Goal: Task Accomplishment & Management: Manage account settings

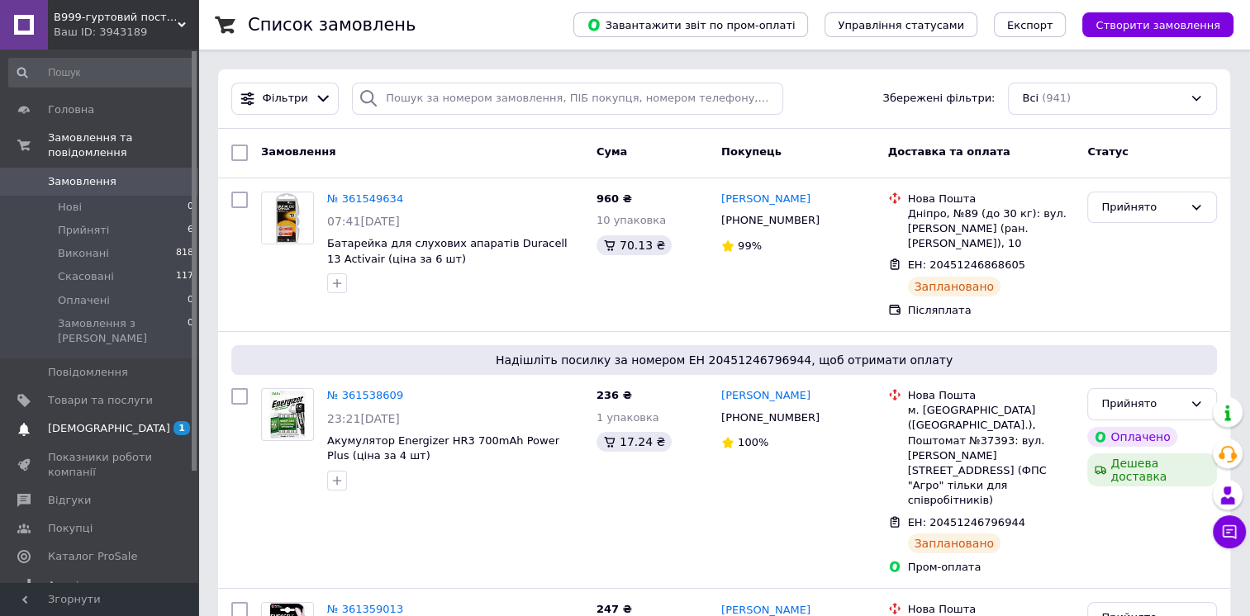
click at [118, 421] on span "[DEMOGRAPHIC_DATA]" at bounding box center [100, 428] width 105 height 15
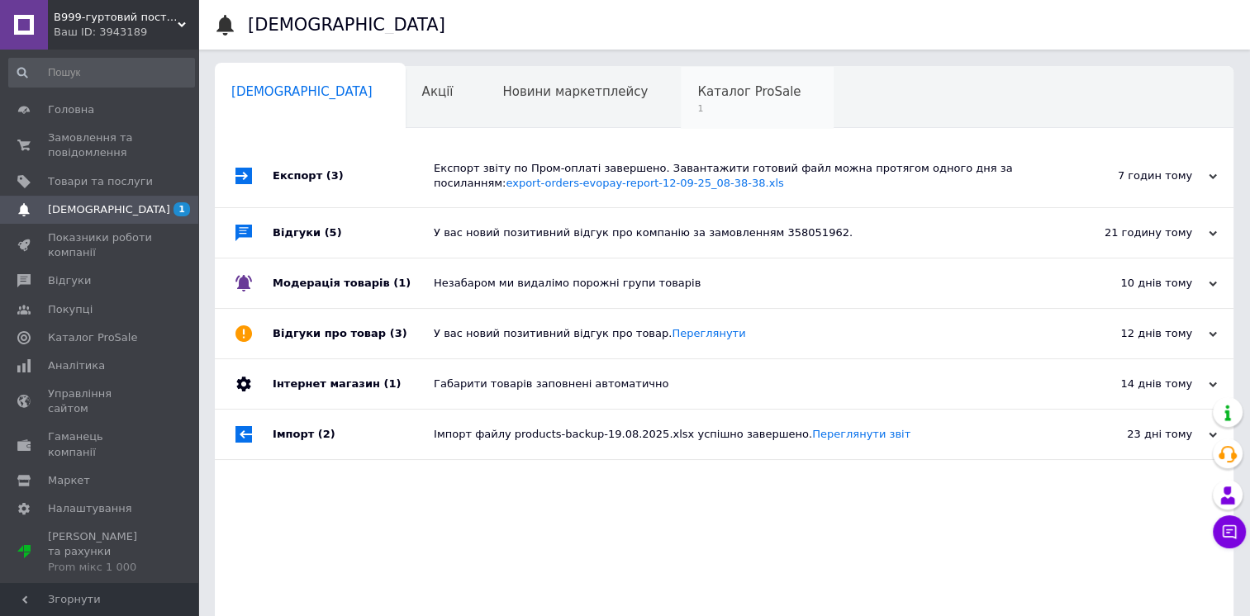
click at [697, 91] on span "Каталог ProSale" at bounding box center [748, 91] width 103 height 15
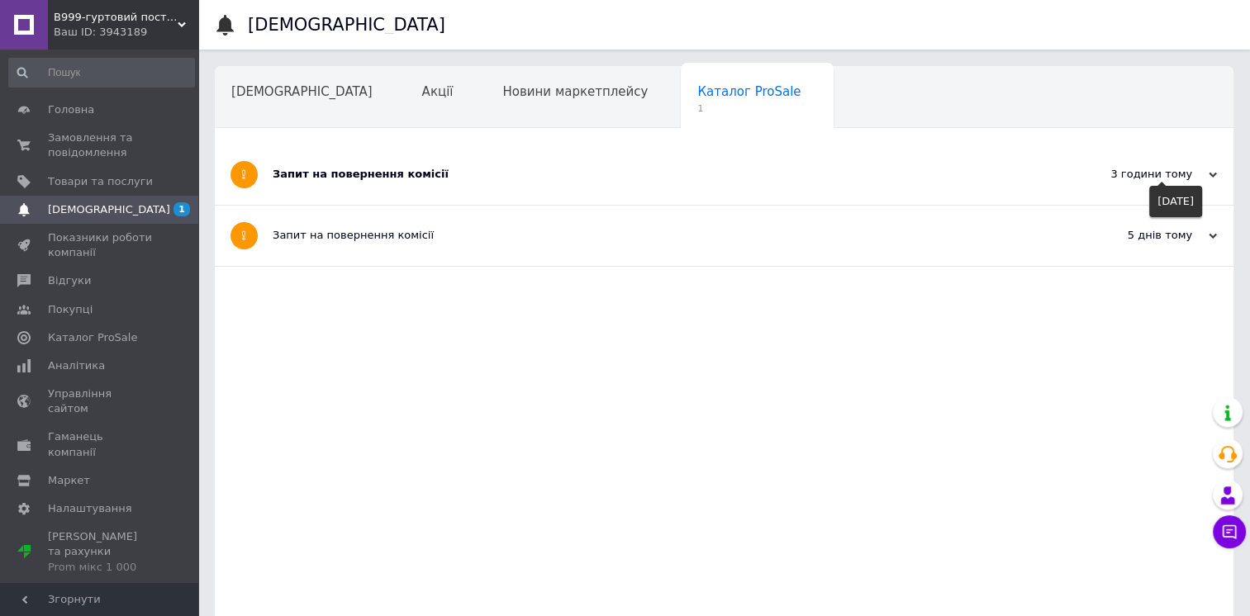
click at [1199, 180] on div "3 години тому" at bounding box center [1133, 174] width 165 height 15
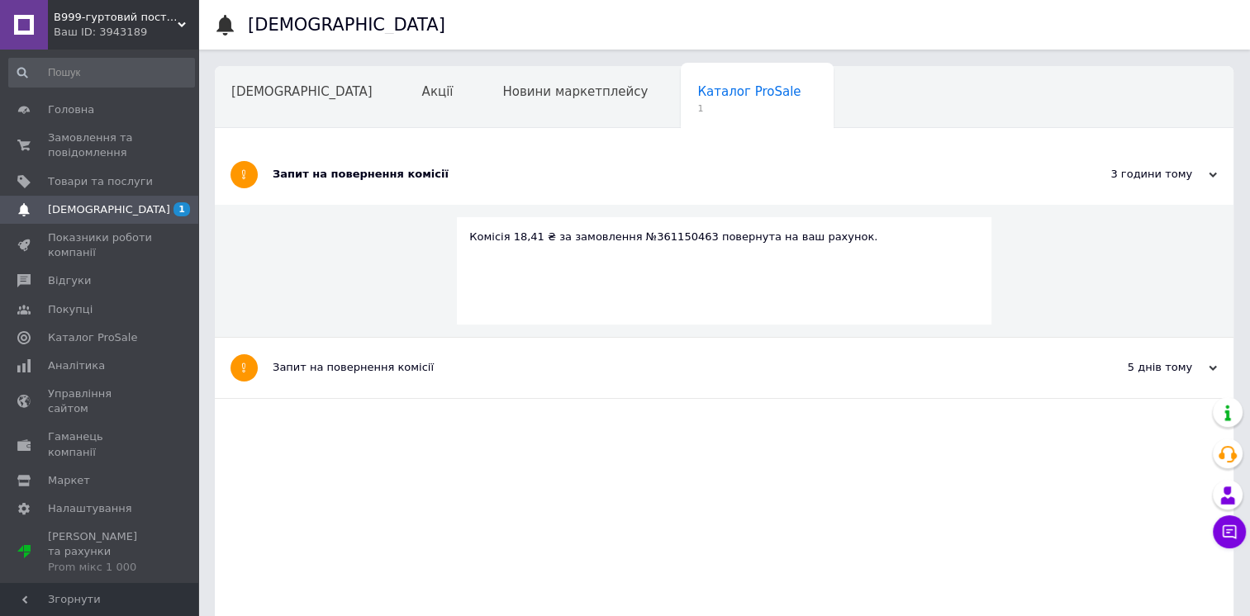
click at [837, 486] on div "Запит на повернення комісії 3 години тому 12.09.2025 Комісія 18,41 ₴ за замовле…" at bounding box center [724, 397] width 1018 height 504
click at [132, 217] on link "Сповіщення 1" at bounding box center [101, 210] width 203 height 28
click at [118, 135] on span "Замовлення та повідомлення" at bounding box center [100, 146] width 105 height 30
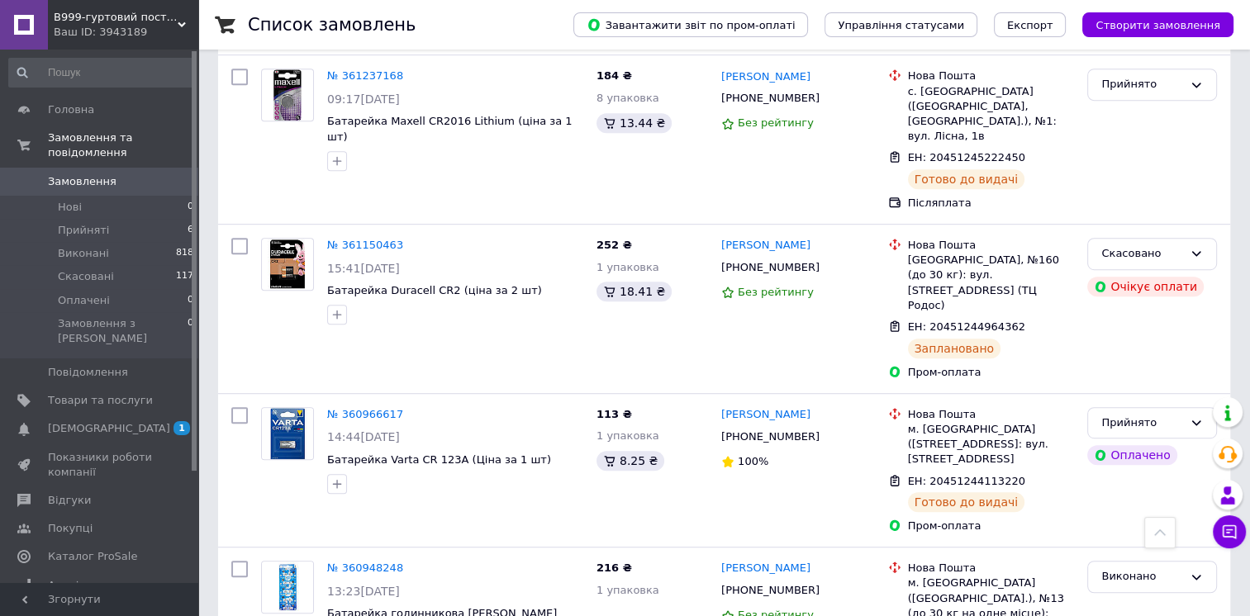
scroll to position [909, 0]
